Goal: Transaction & Acquisition: Purchase product/service

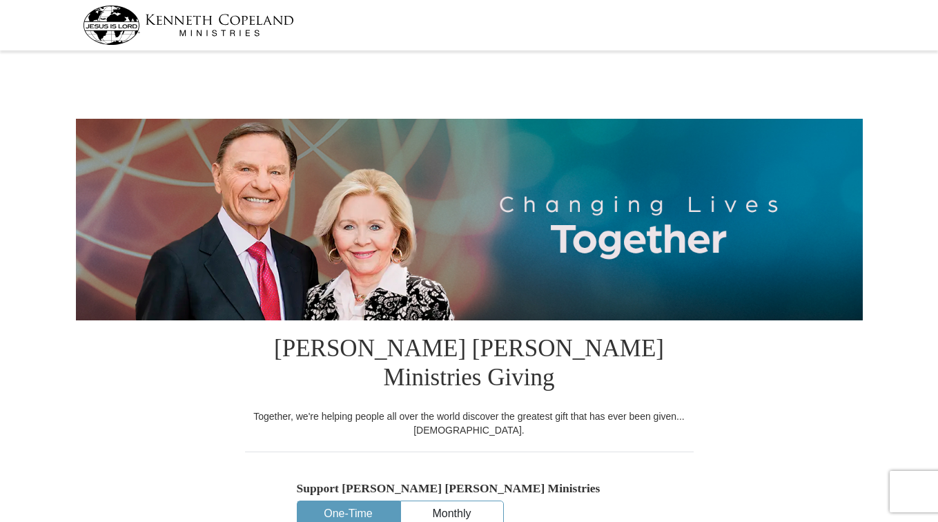
select select "CA"
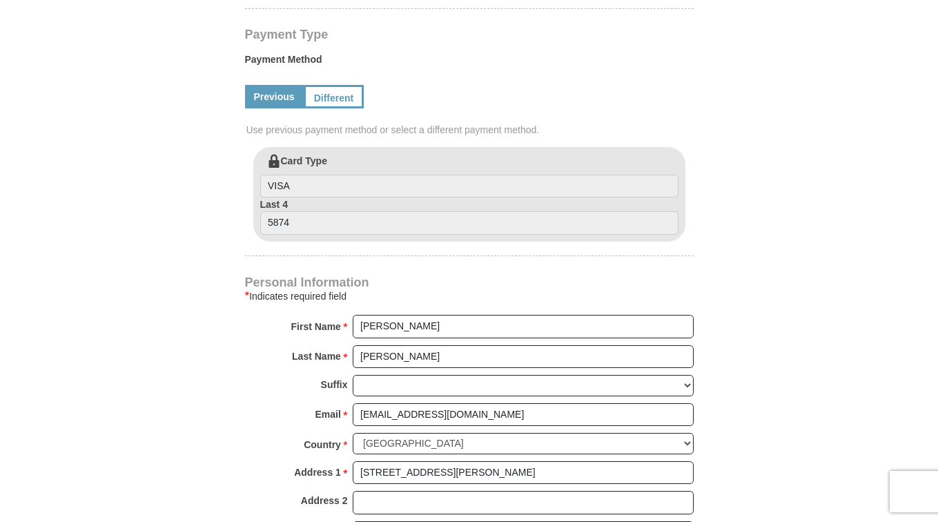
scroll to position [690, 0]
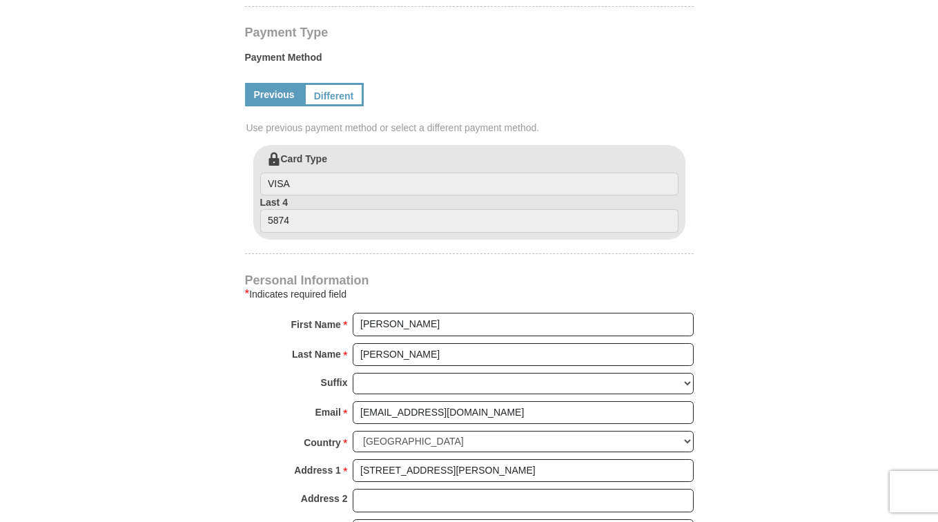
click at [321, 50] on label "Payment Method" at bounding box center [469, 60] width 449 height 21
click at [333, 83] on link "Different" at bounding box center [333, 94] width 58 height 23
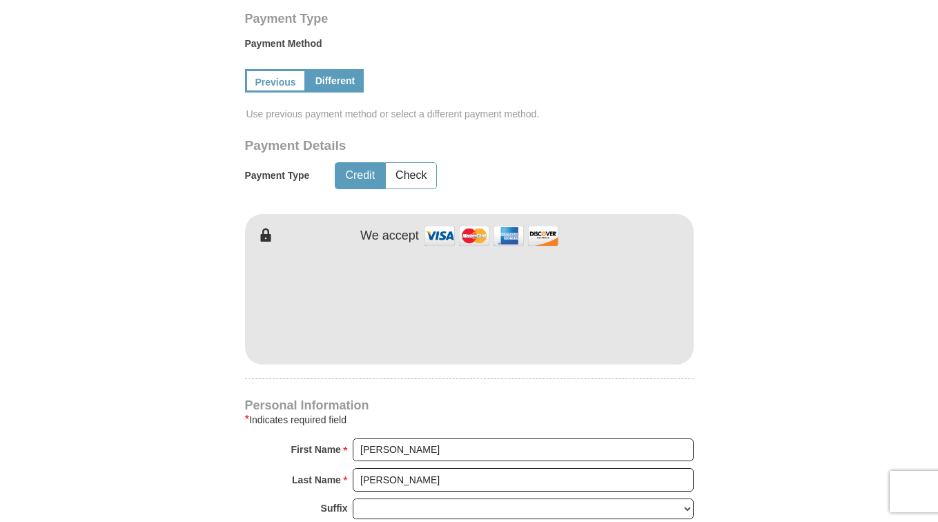
scroll to position [700, 0]
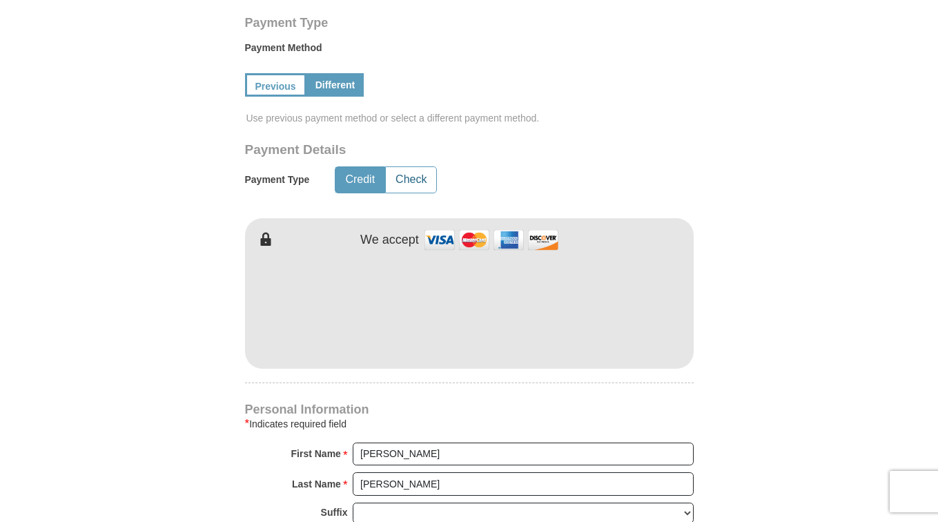
click at [408, 167] on button "Check" at bounding box center [411, 180] width 50 height 26
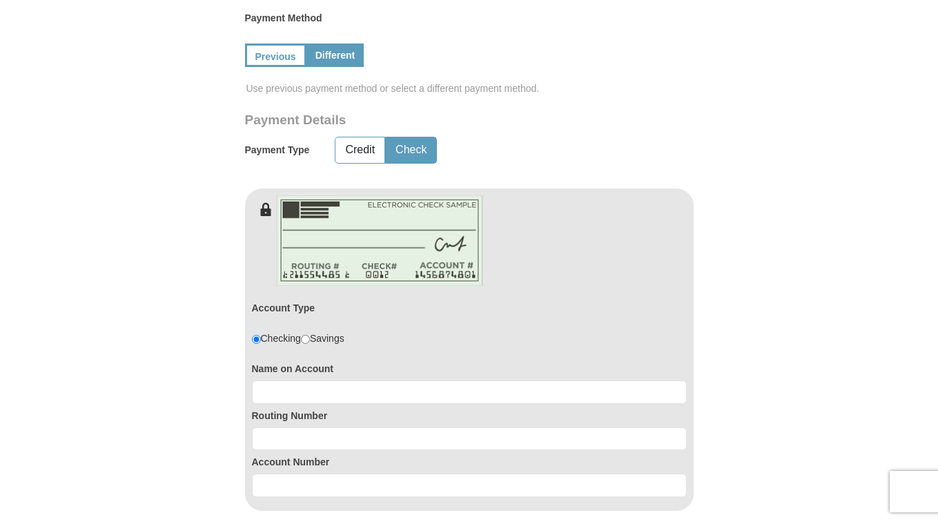
scroll to position [745, 0]
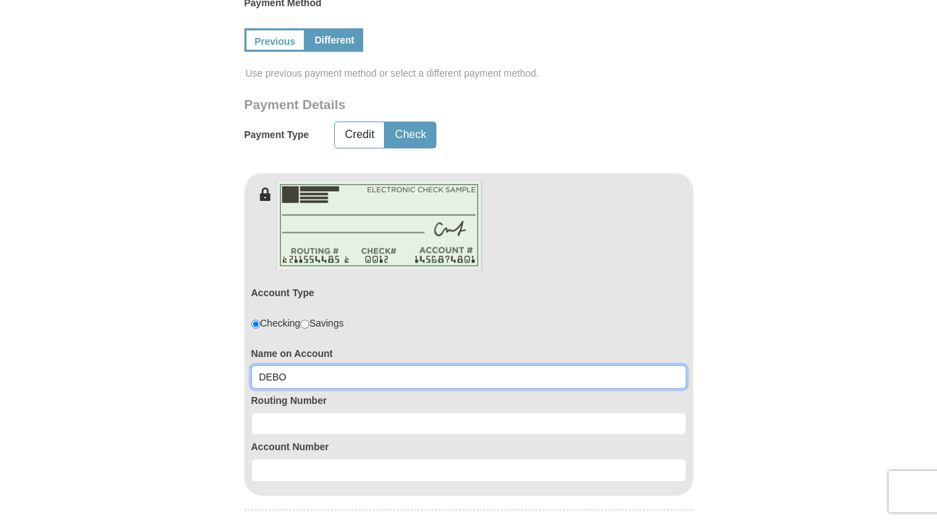
type input "DEBOR"
type input "Deborah Reyna"
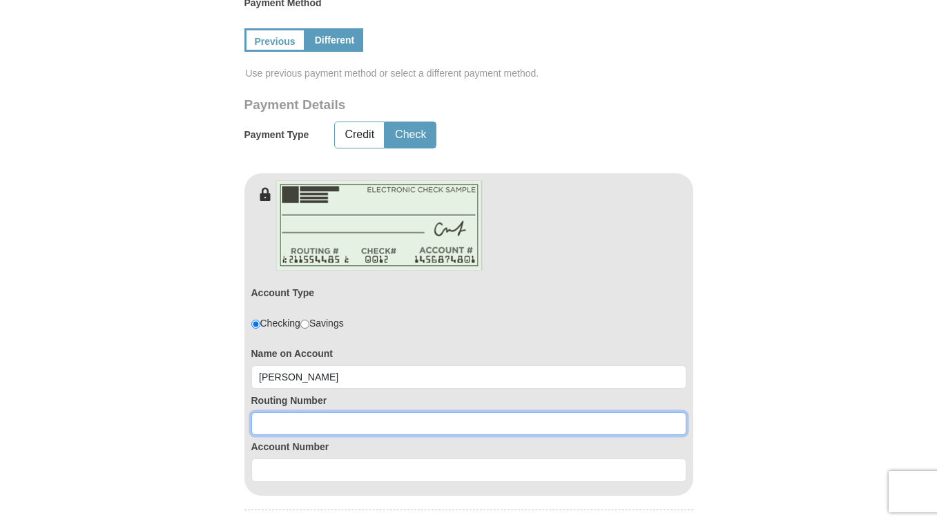
click at [300, 412] on input at bounding box center [468, 423] width 435 height 23
type input "121042882"
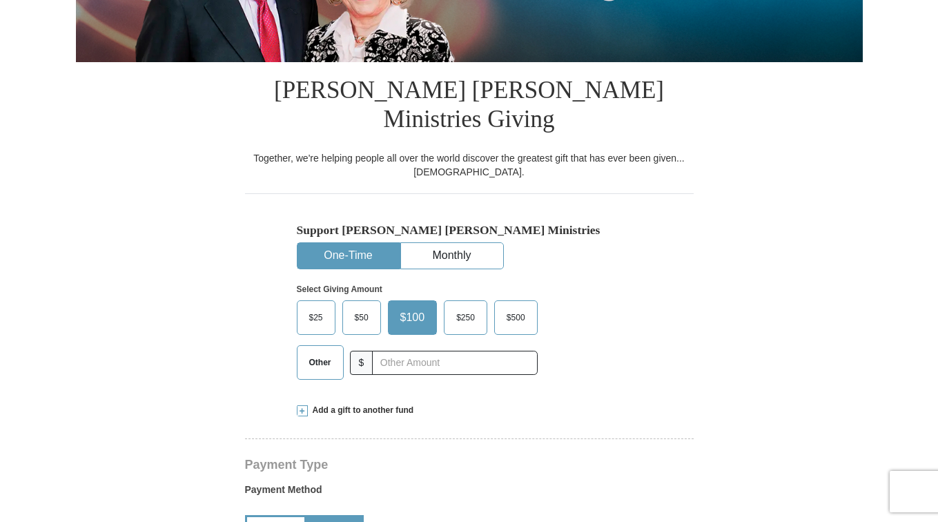
scroll to position [257, 0]
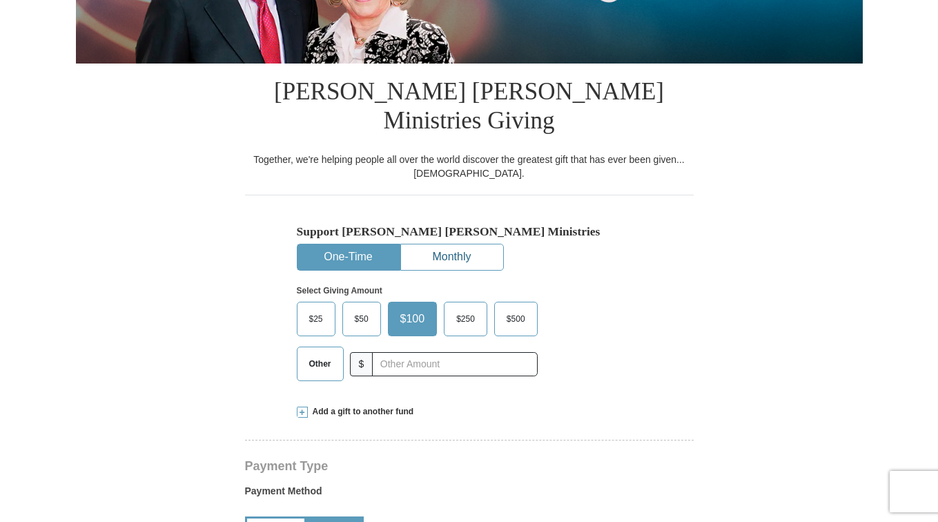
type input "7693541034"
click at [464, 244] on button "Monthly" at bounding box center [452, 257] width 102 height 26
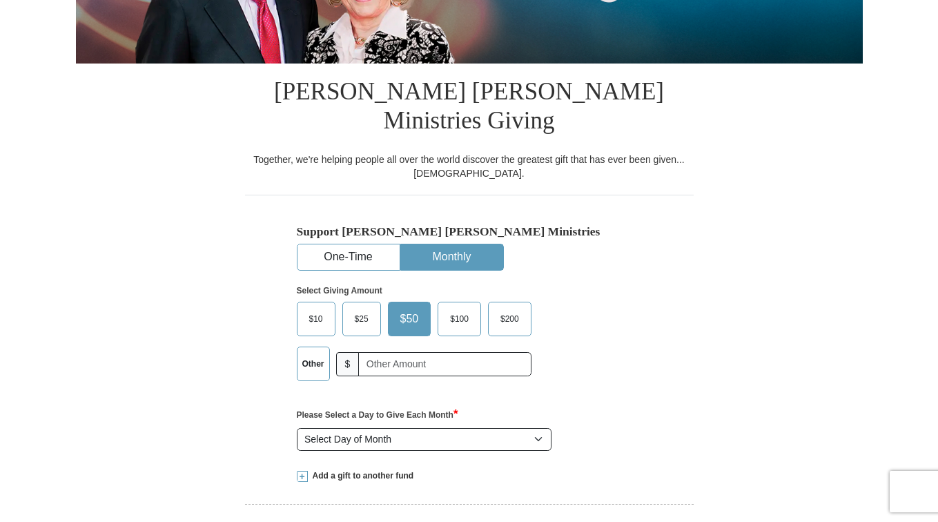
click at [407, 309] on span "$50" at bounding box center [409, 319] width 32 height 21
click at [0, 0] on input "$50" at bounding box center [0, 0] width 0 height 0
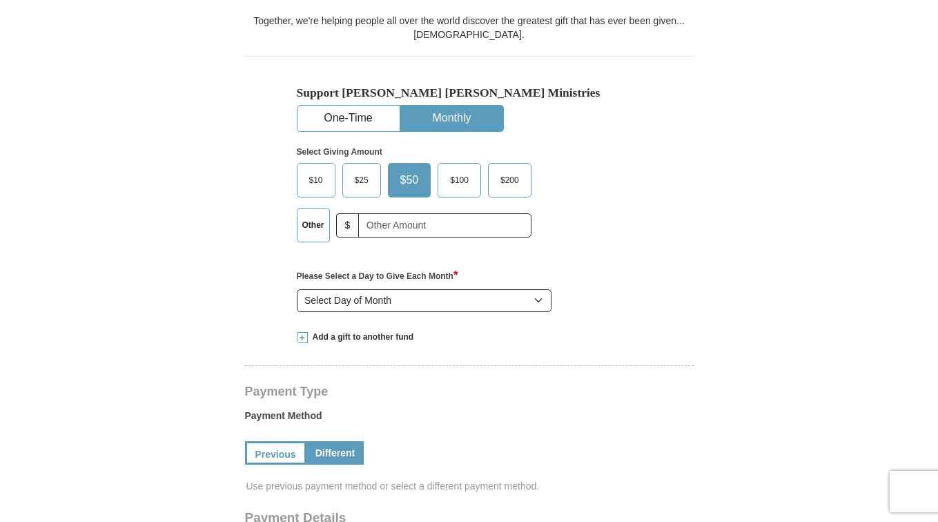
scroll to position [405, 0]
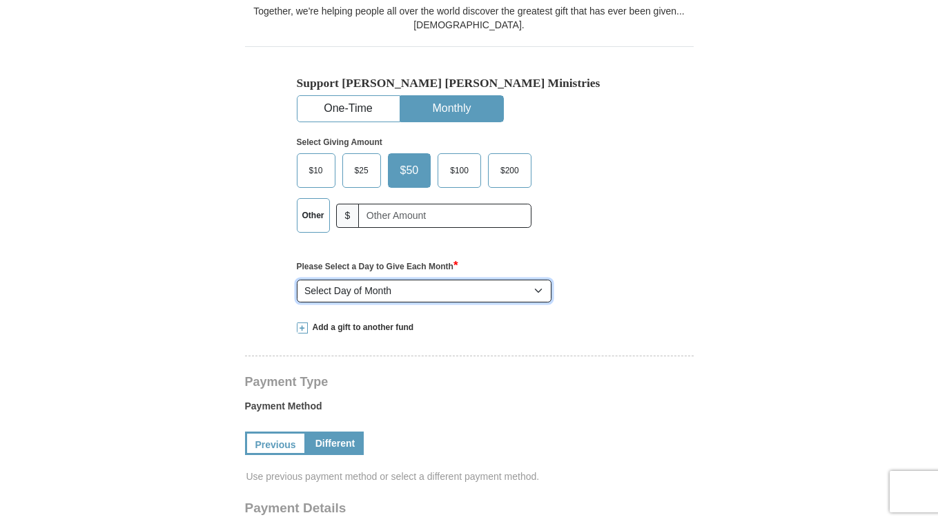
select select "1"
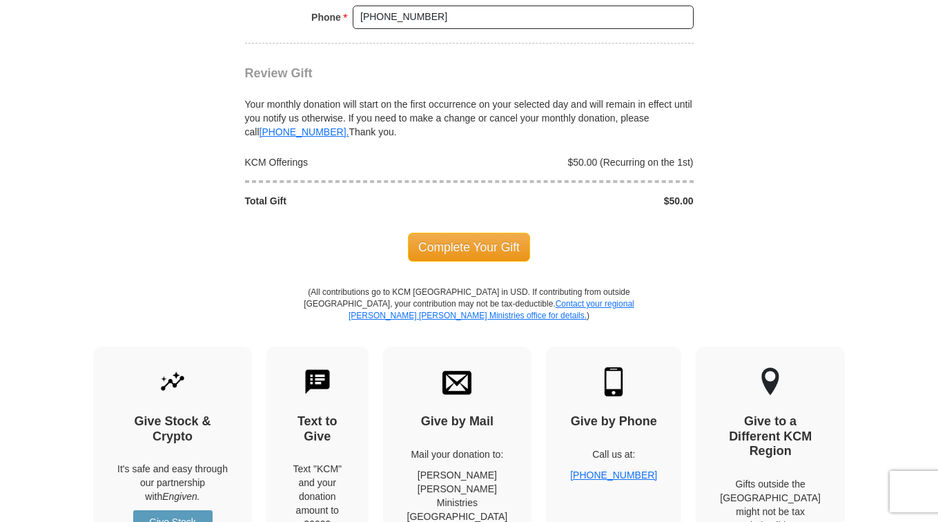
scroll to position [1670, 0]
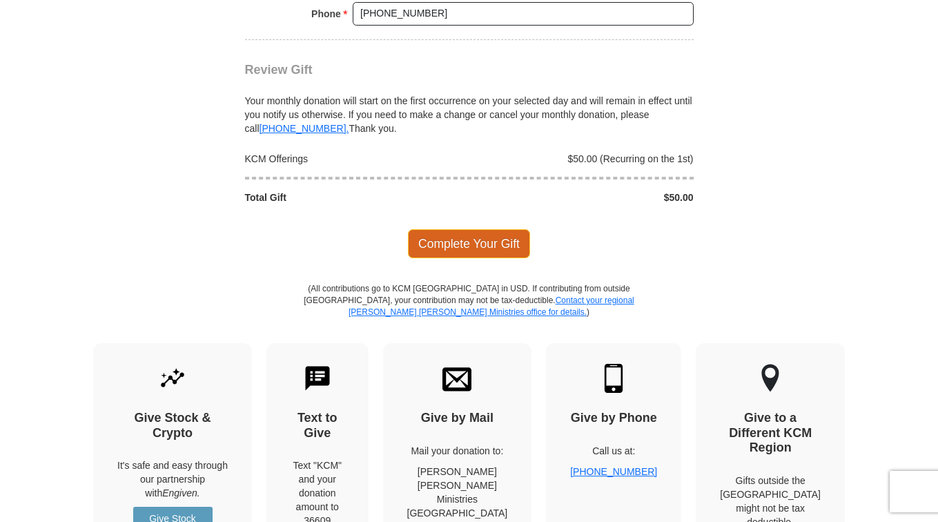
click at [489, 229] on span "Complete Your Gift" at bounding box center [469, 243] width 122 height 29
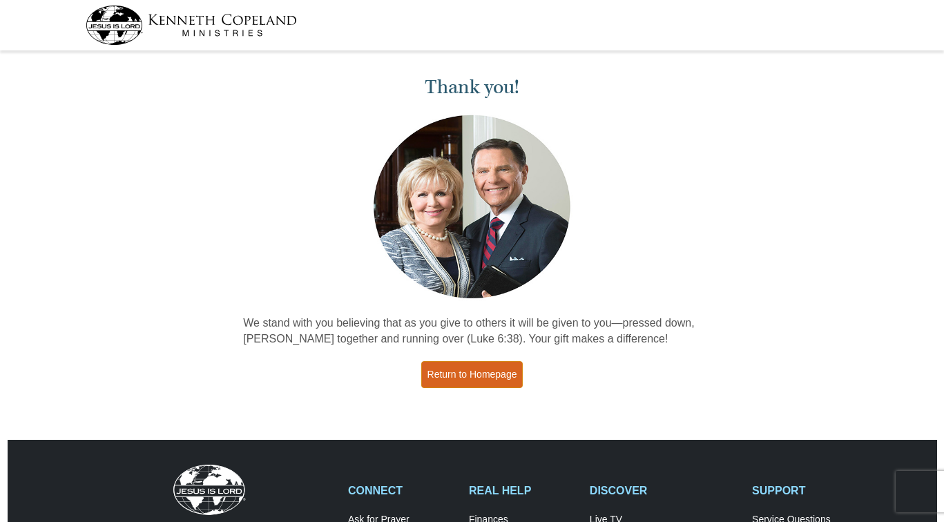
click at [454, 374] on link "Return to Homepage" at bounding box center [472, 374] width 102 height 27
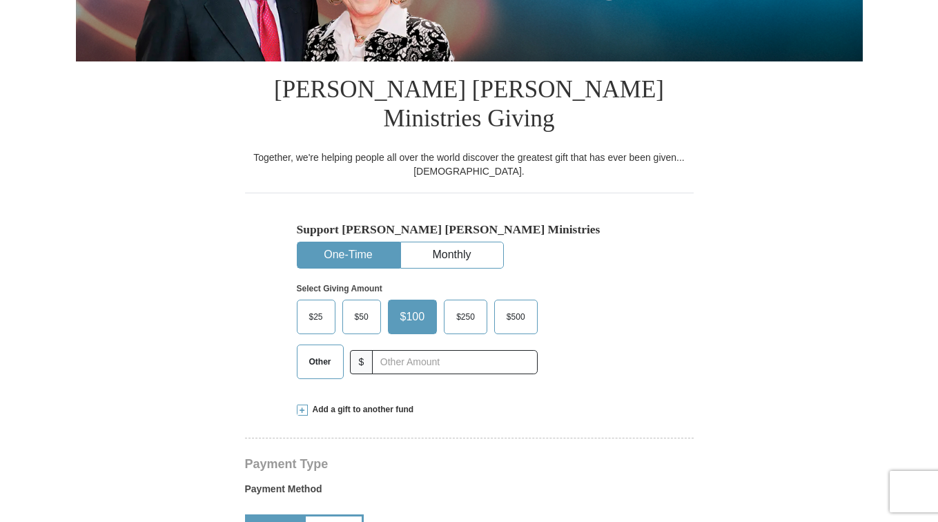
select select "CA"
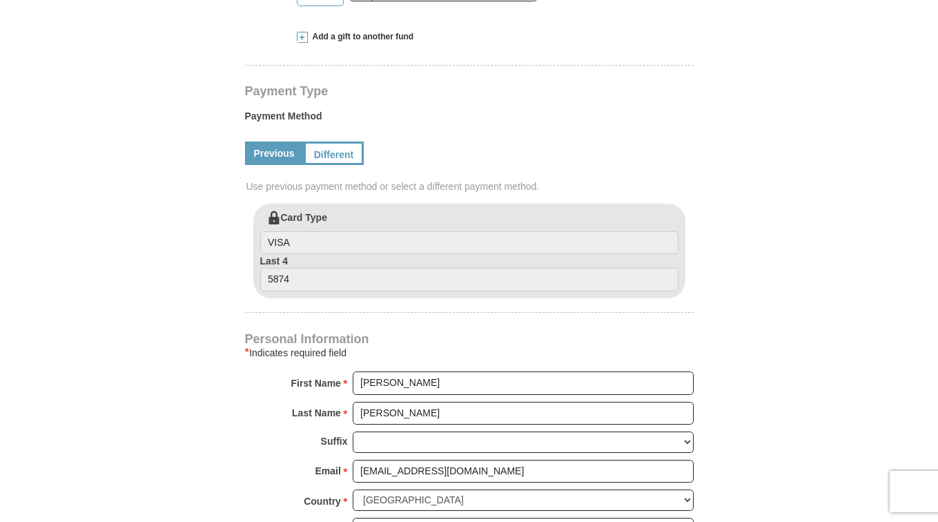
scroll to position [625, 0]
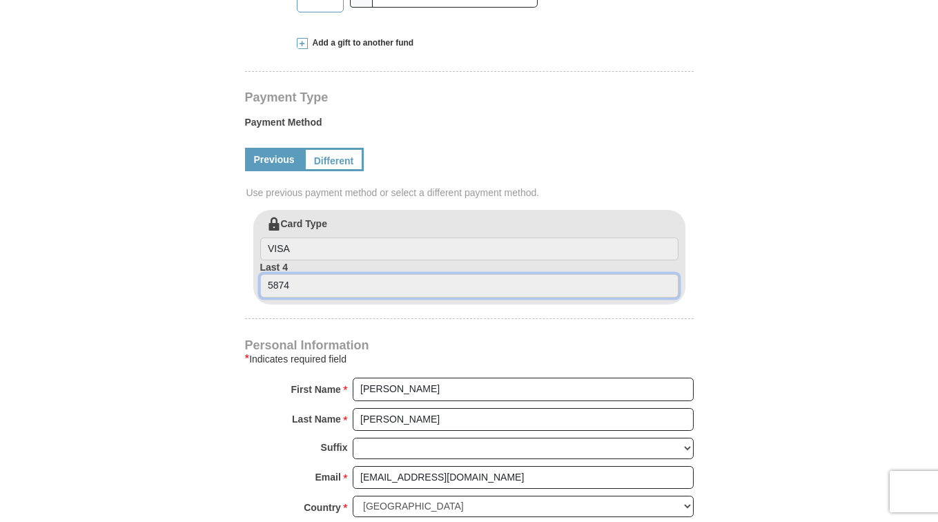
click at [324, 274] on input "5874" at bounding box center [469, 285] width 418 height 23
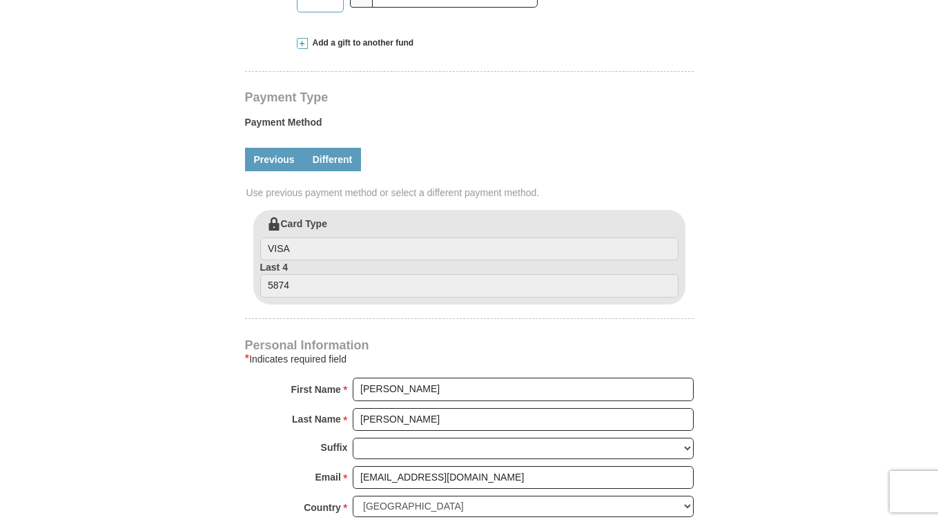
click at [340, 148] on link "Different" at bounding box center [333, 159] width 58 height 23
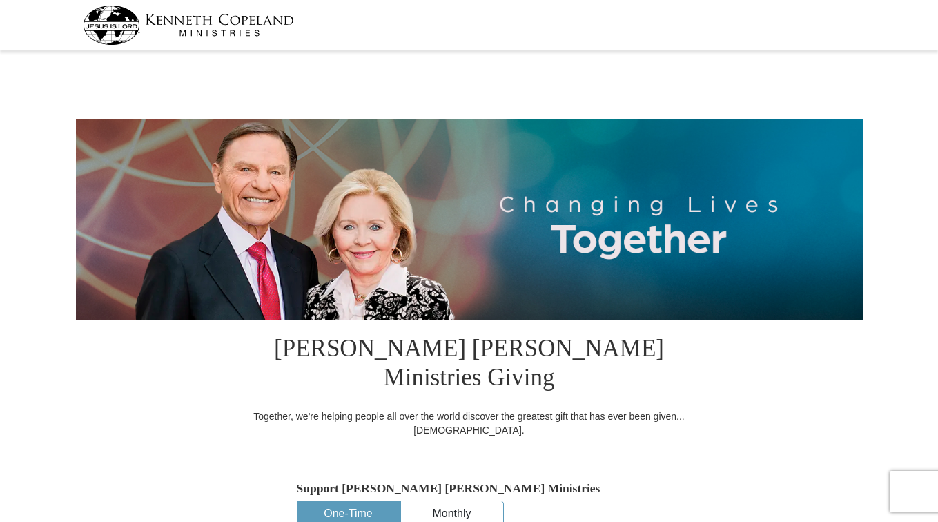
scroll to position [0, 0]
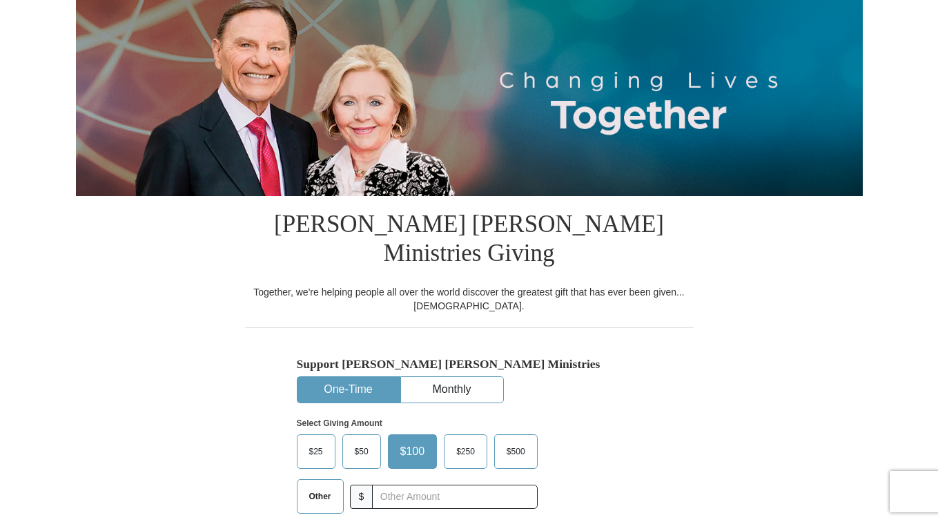
select select "CA"
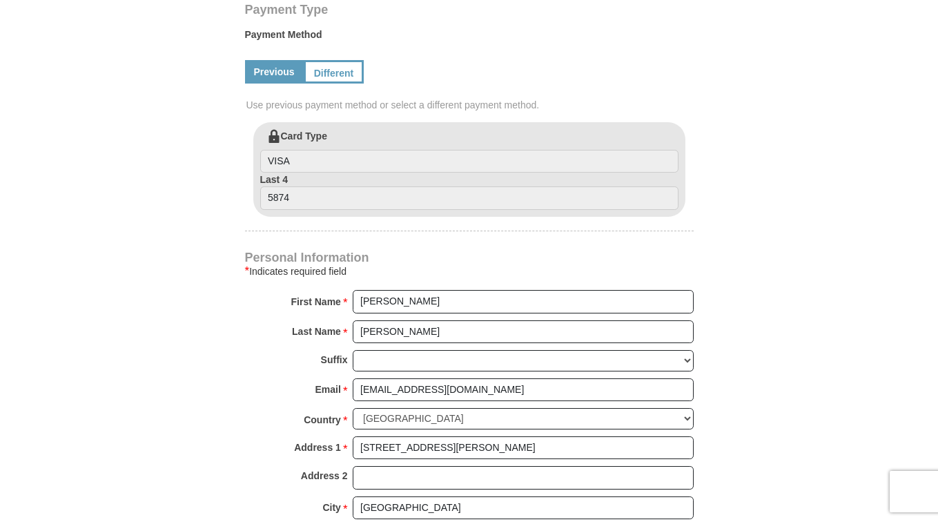
scroll to position [714, 0]
click at [339, 59] on link "Different" at bounding box center [333, 70] width 58 height 23
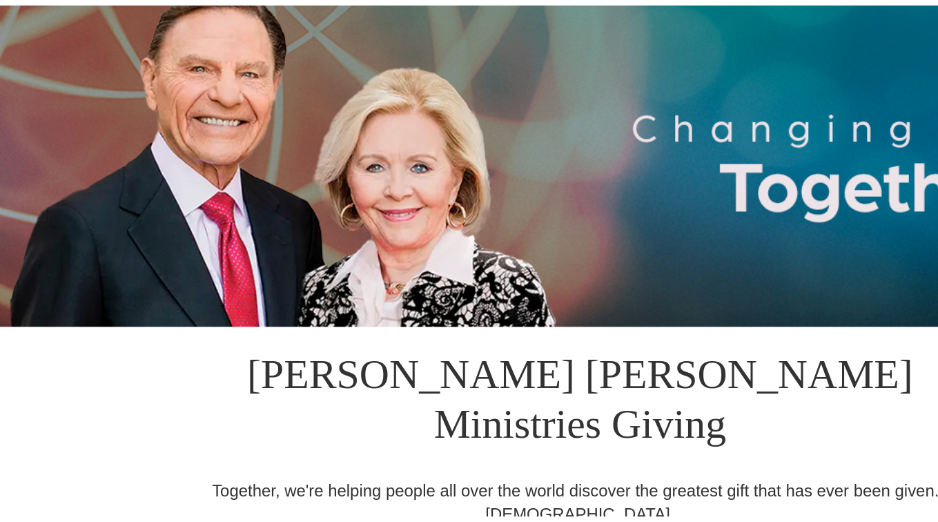
scroll to position [86, 0]
